Goal: Transaction & Acquisition: Download file/media

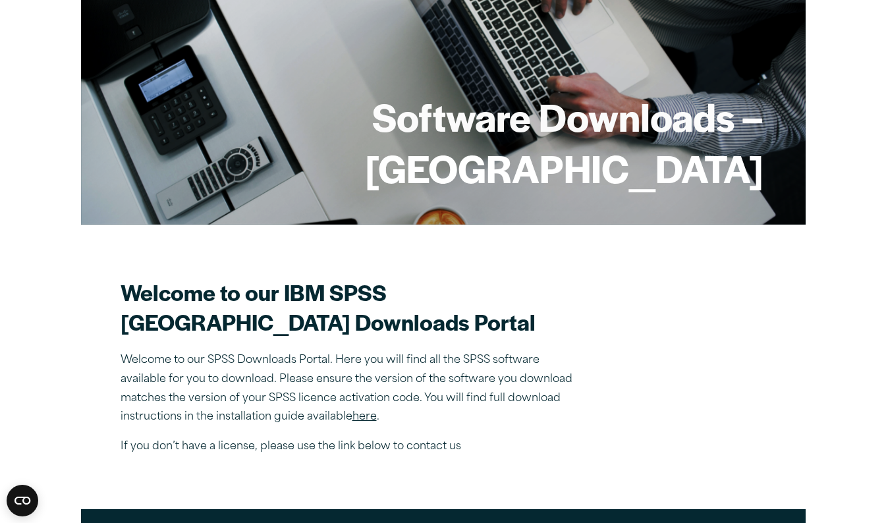
scroll to position [135, 0]
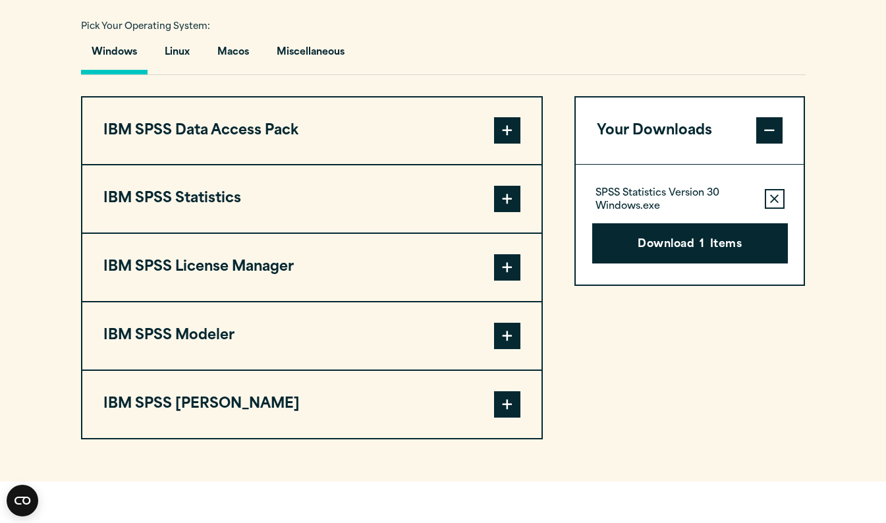
scroll to position [955, 0]
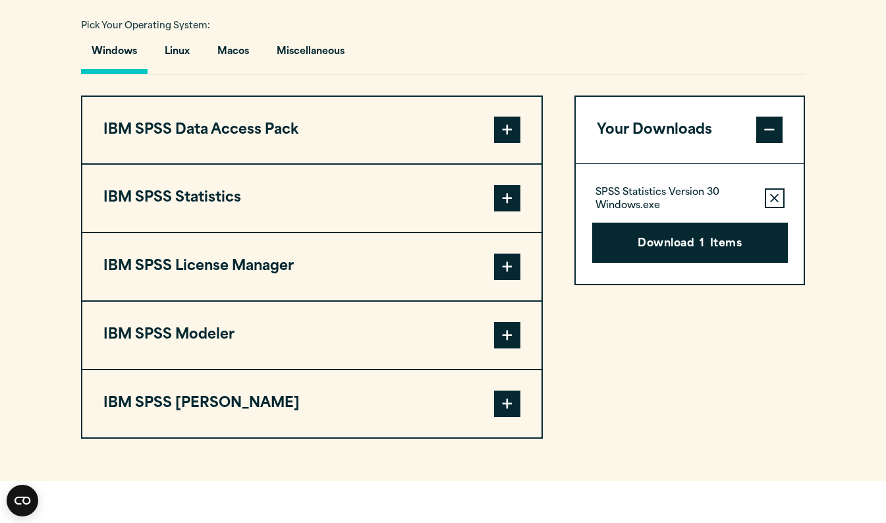
click at [458, 216] on button "IBM SPSS Statistics" at bounding box center [311, 198] width 459 height 67
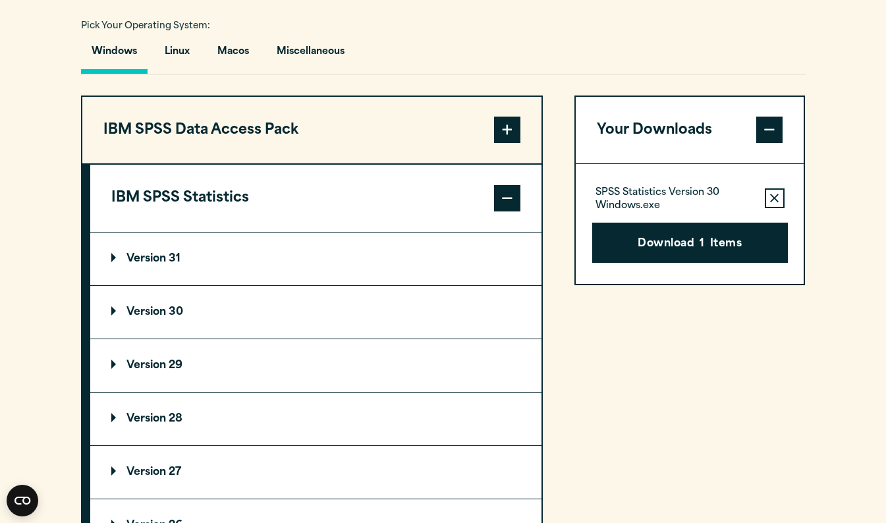
click at [467, 337] on summary "Version 30" at bounding box center [315, 312] width 451 height 53
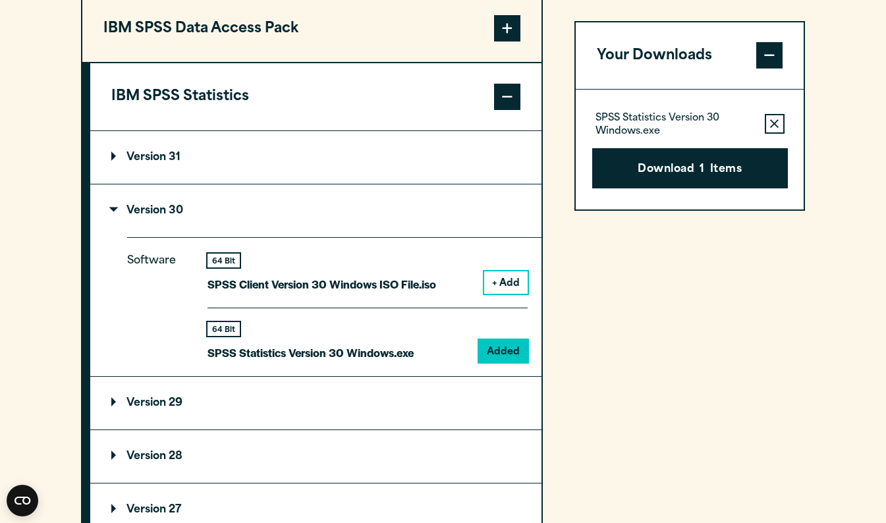
scroll to position [1057, 0]
click at [672, 164] on button "Download 1 Items" at bounding box center [690, 168] width 196 height 41
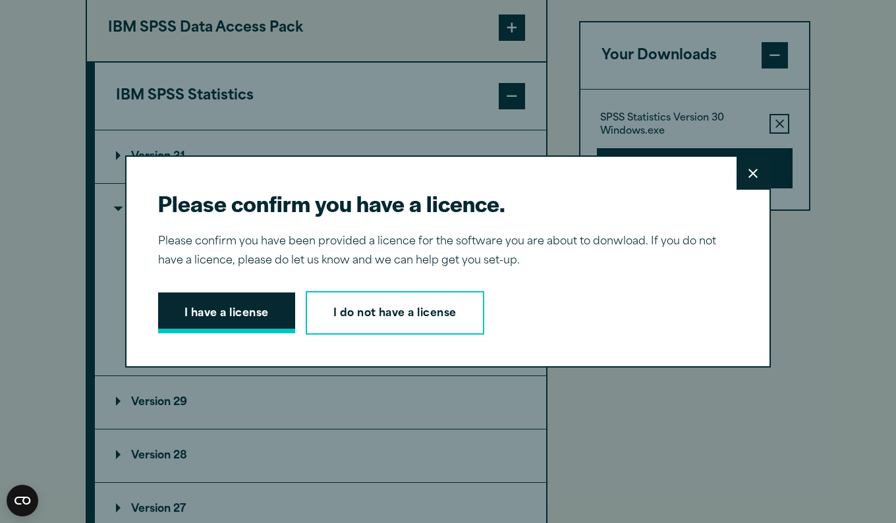
click at [277, 313] on button "I have a license" at bounding box center [226, 312] width 137 height 41
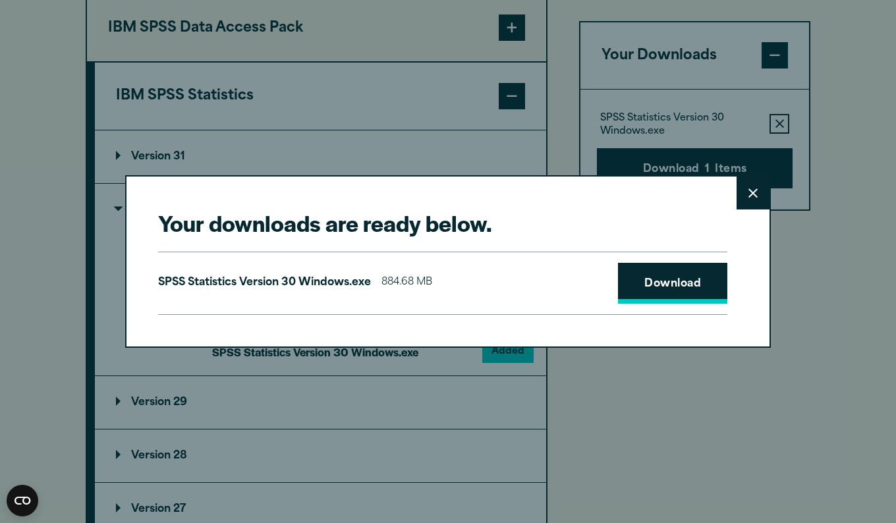
click at [653, 293] on link "Download" at bounding box center [672, 283] width 109 height 41
click at [442, 499] on div "Your downloads are ready below. Close SPSS Statistics Version 30 Windows.exe 88…" at bounding box center [448, 261] width 896 height 523
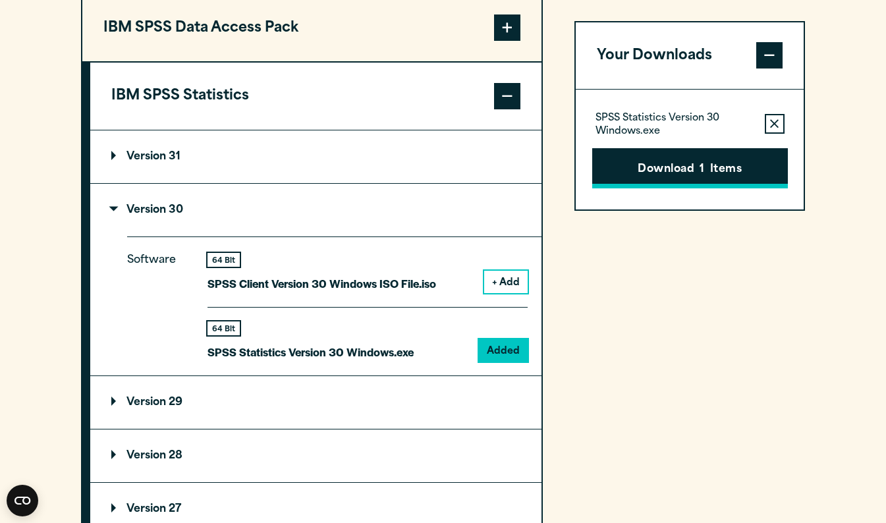
click at [740, 153] on button "Download 1 Items" at bounding box center [690, 168] width 196 height 41
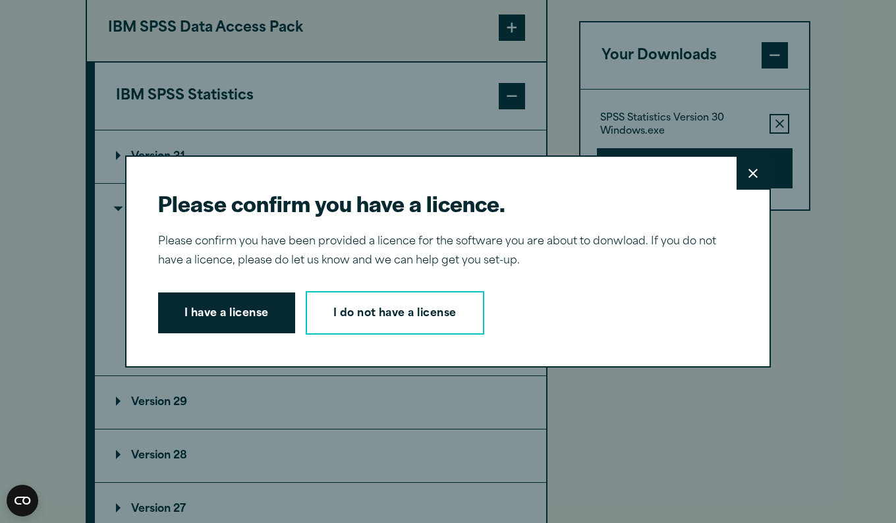
click at [750, 169] on icon at bounding box center [752, 174] width 9 height 10
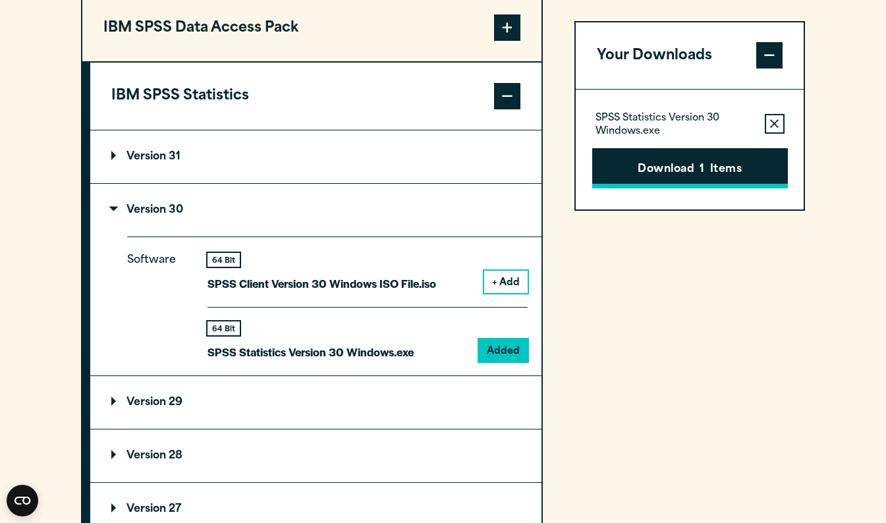
click at [702, 175] on span "1" at bounding box center [702, 169] width 5 height 17
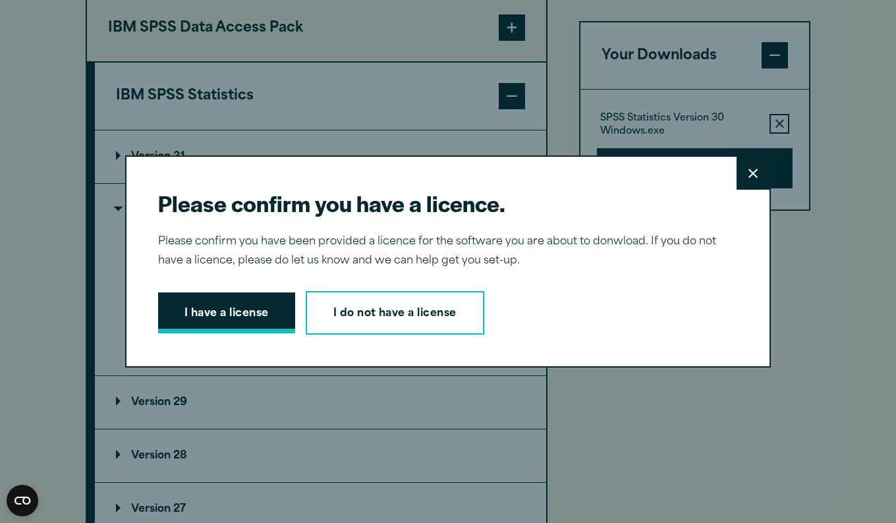
click at [221, 307] on button "I have a license" at bounding box center [226, 312] width 137 height 41
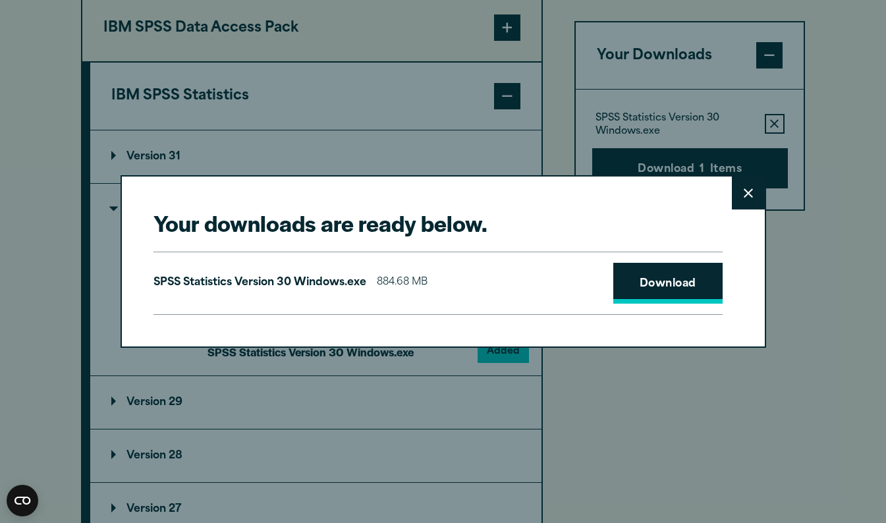
click at [617, 289] on link "Download" at bounding box center [667, 283] width 109 height 41
click at [547, 426] on div "Your downloads are ready below. Close SPSS Statistics Version 30 Windows.exe 88…" at bounding box center [443, 261] width 886 height 523
